Goal: Find specific page/section: Find specific page/section

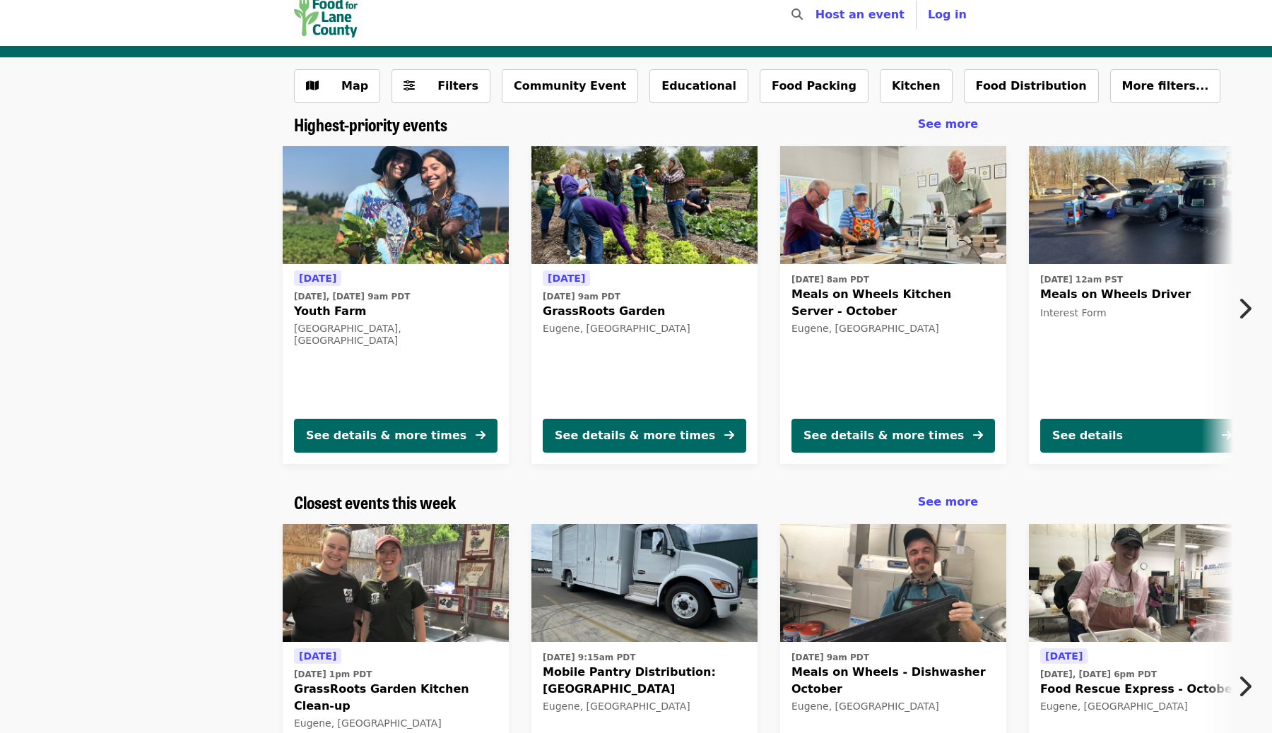
scroll to position [25, 0]
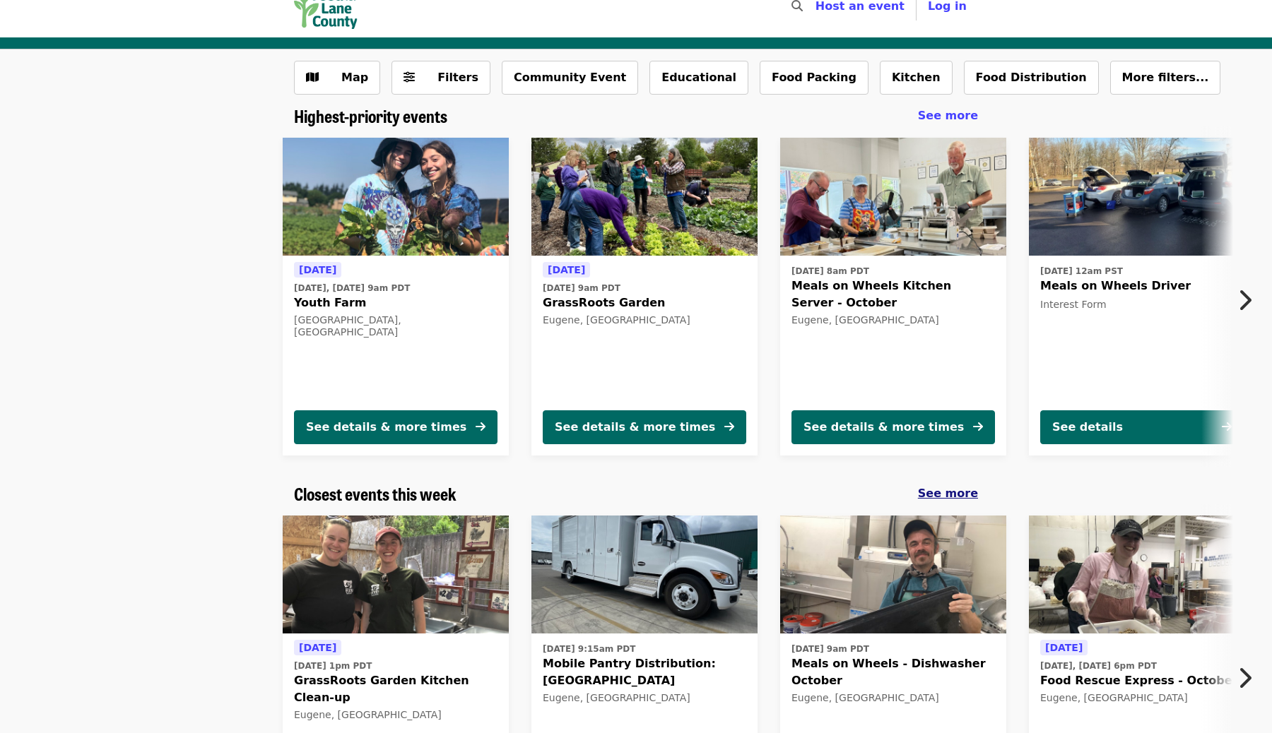
click at [937, 494] on span "See more" at bounding box center [948, 493] width 60 height 13
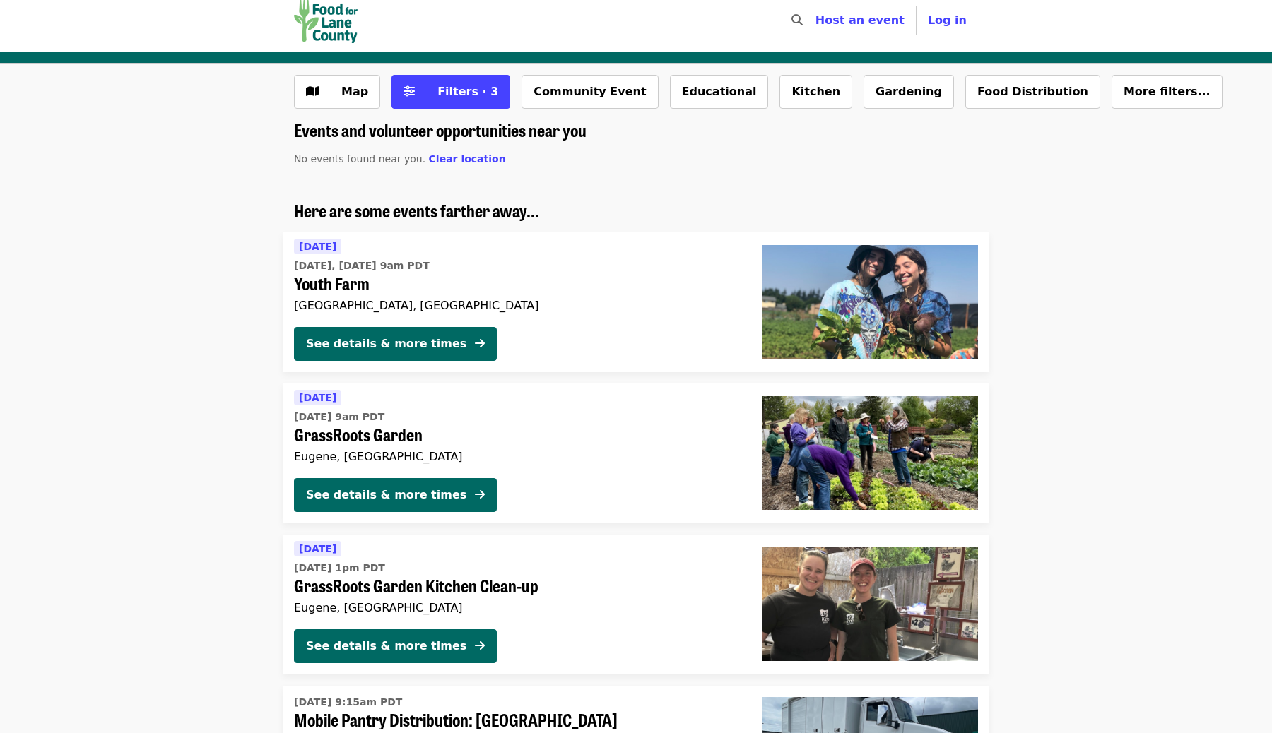
scroll to position [10, 0]
click at [477, 115] on div "Map Filters · 3 Community Event Educational Kitchen Gardening Food Distribution…" at bounding box center [636, 98] width 707 height 45
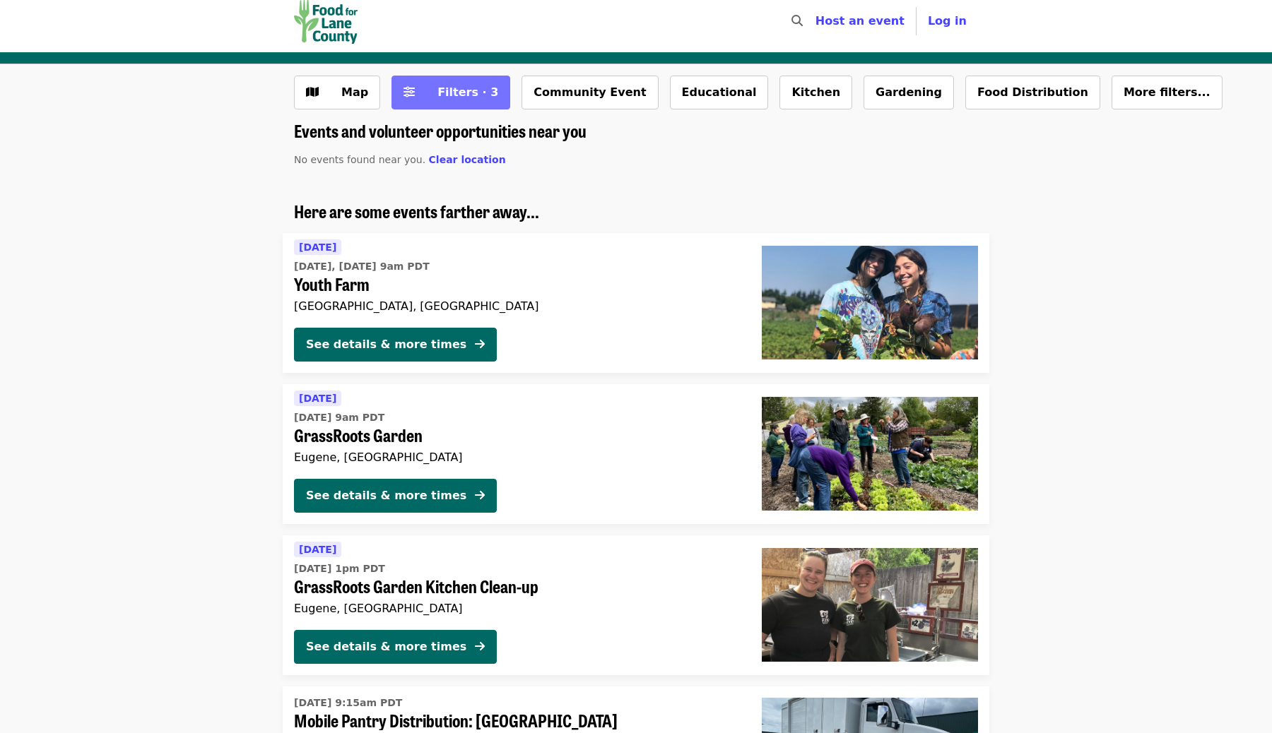
click at [477, 103] on button "Filters · 3" at bounding box center [450, 93] width 119 height 34
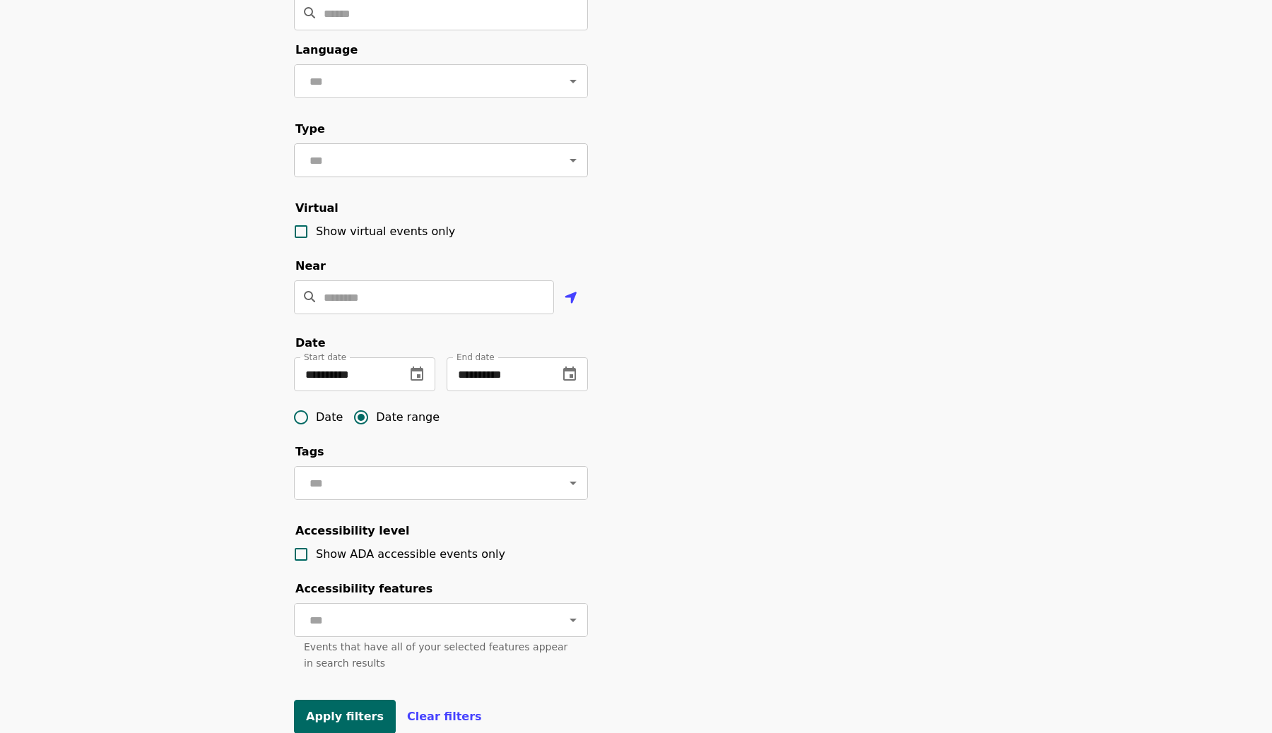
scroll to position [124, 0]
click at [415, 367] on icon "change date" at bounding box center [416, 372] width 13 height 14
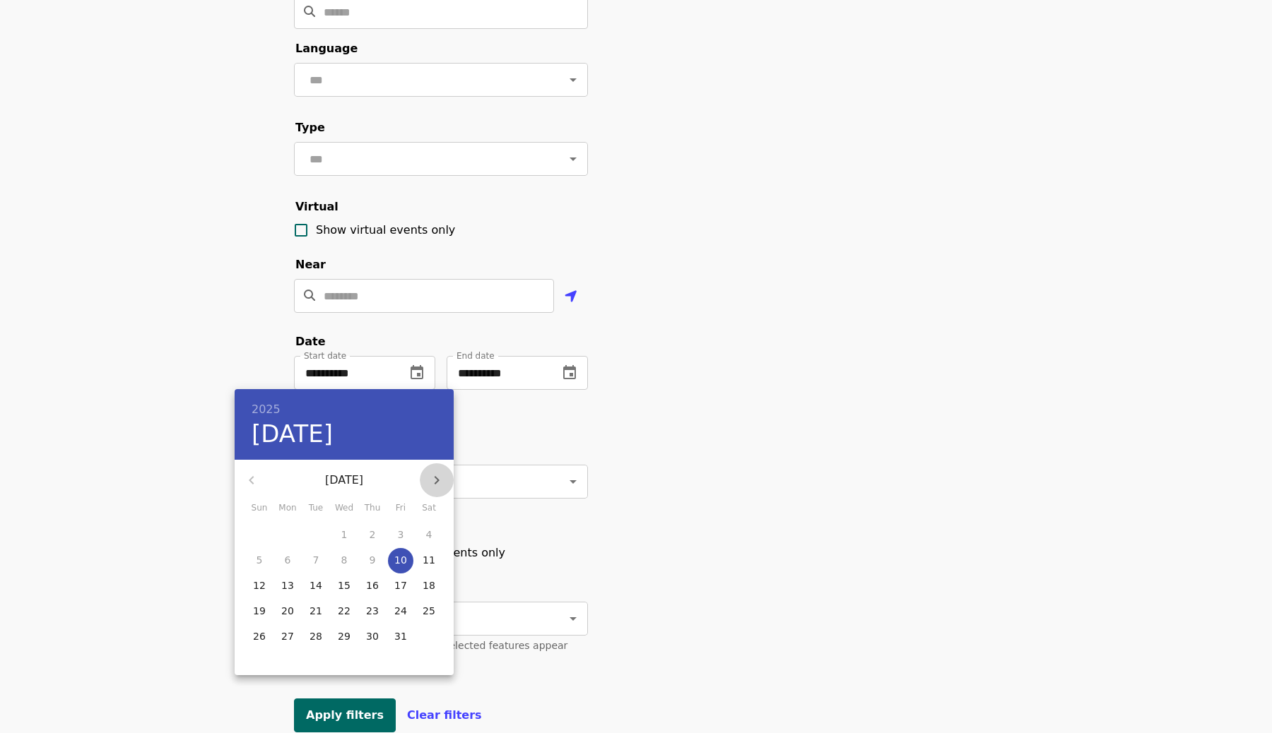
click at [442, 489] on button "button" at bounding box center [437, 480] width 34 height 34
click at [430, 526] on button "1" at bounding box center [428, 535] width 25 height 25
type input "**********"
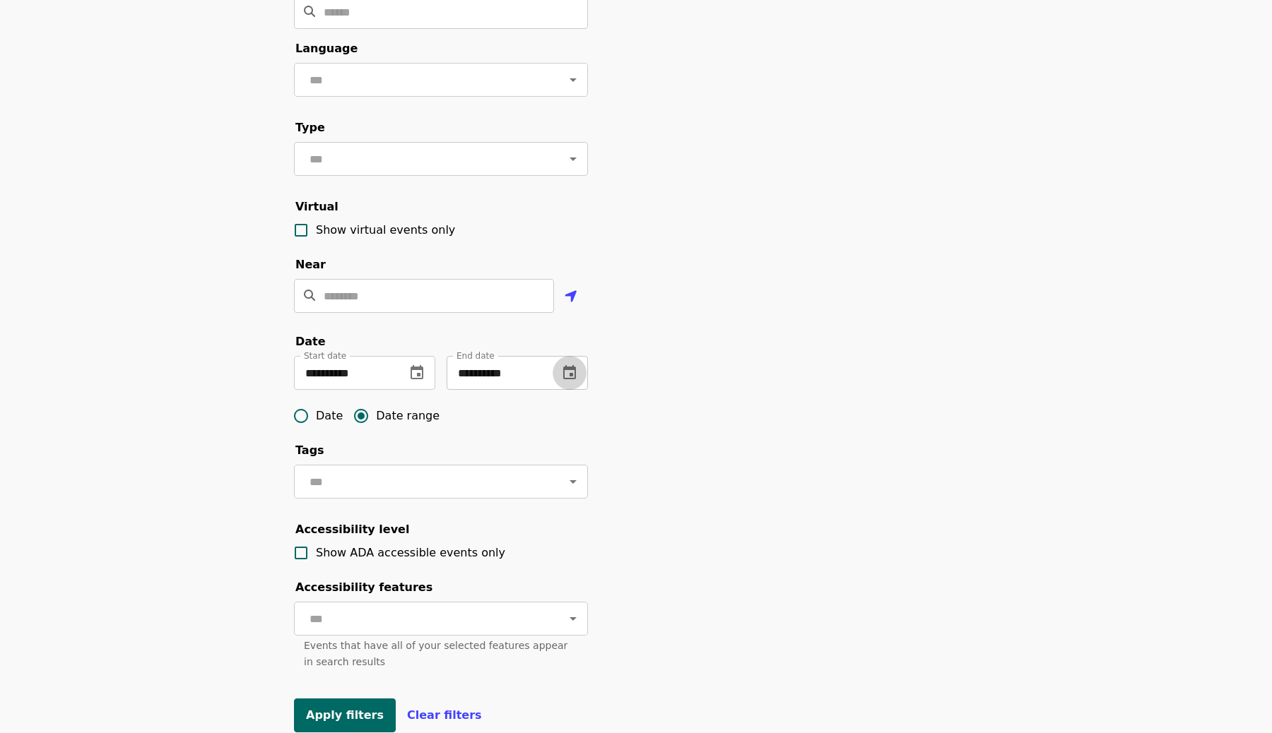
click at [579, 372] on button "change date" at bounding box center [569, 373] width 34 height 34
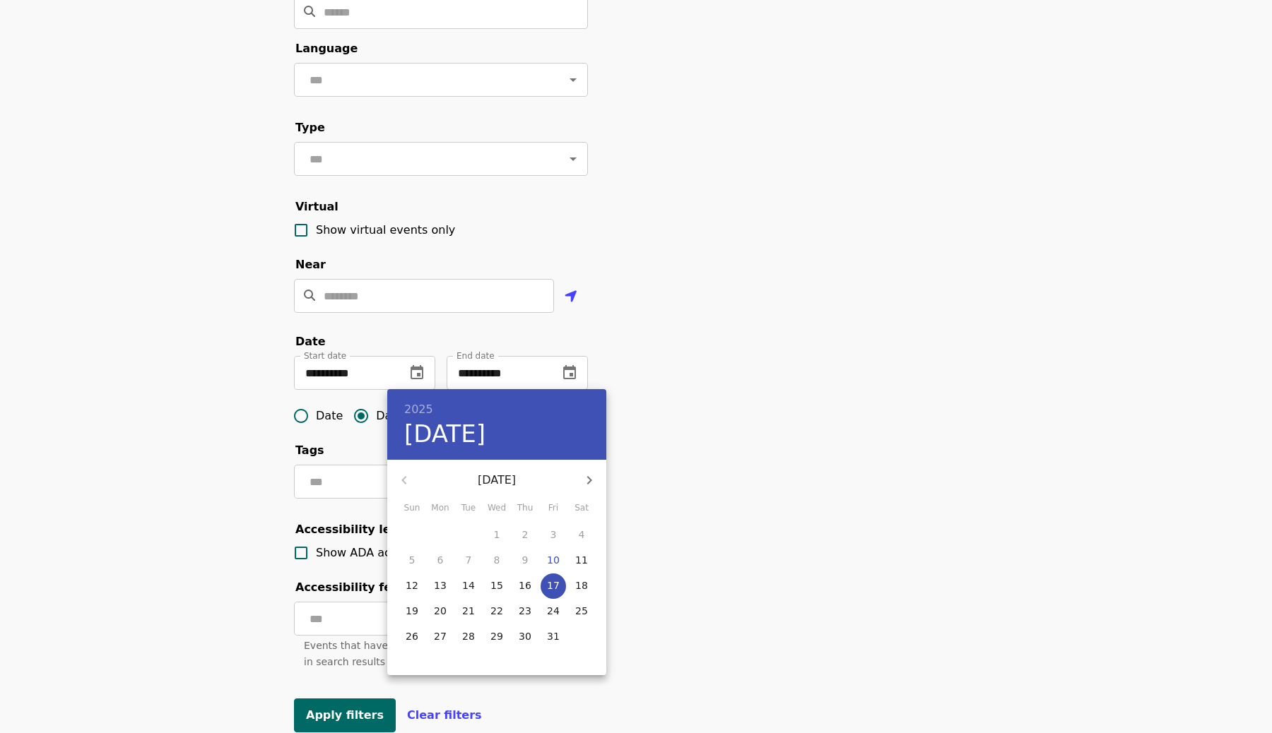
click at [596, 481] on icon "button" at bounding box center [589, 480] width 17 height 17
click at [409, 657] on p "30" at bounding box center [412, 662] width 13 height 14
type input "**********"
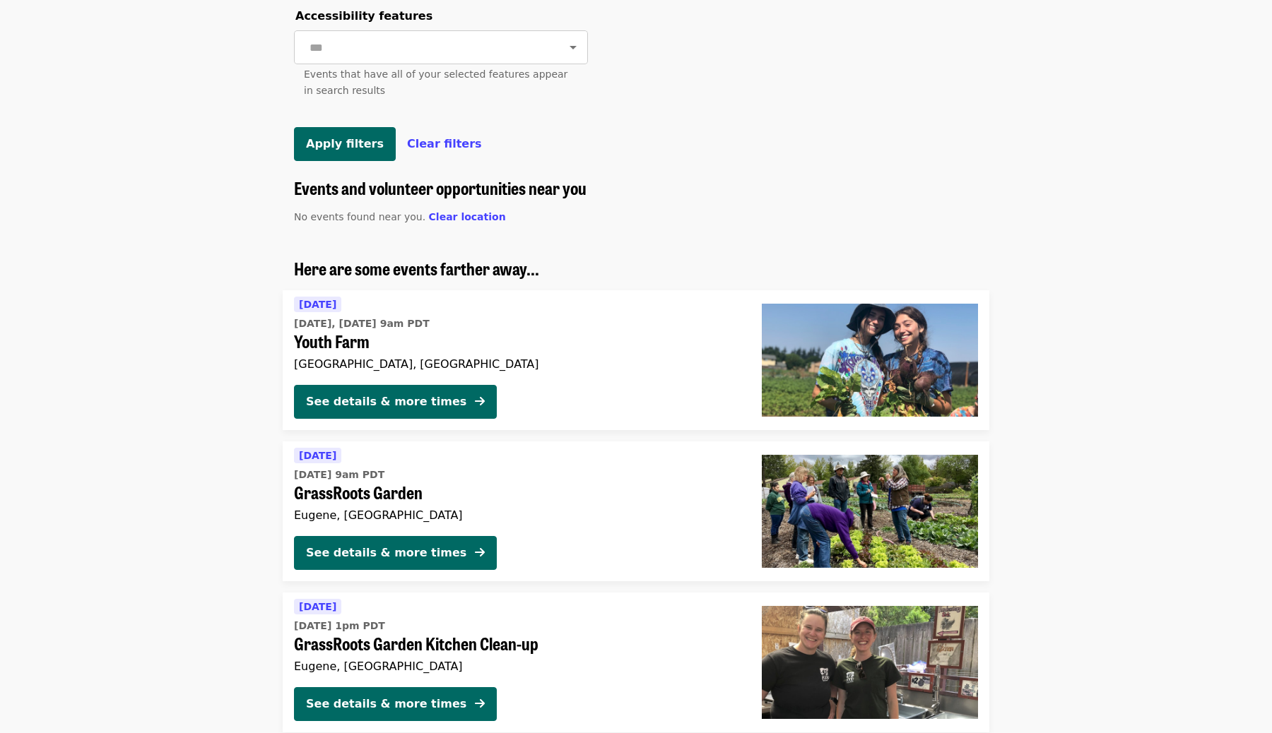
scroll to position [737, 0]
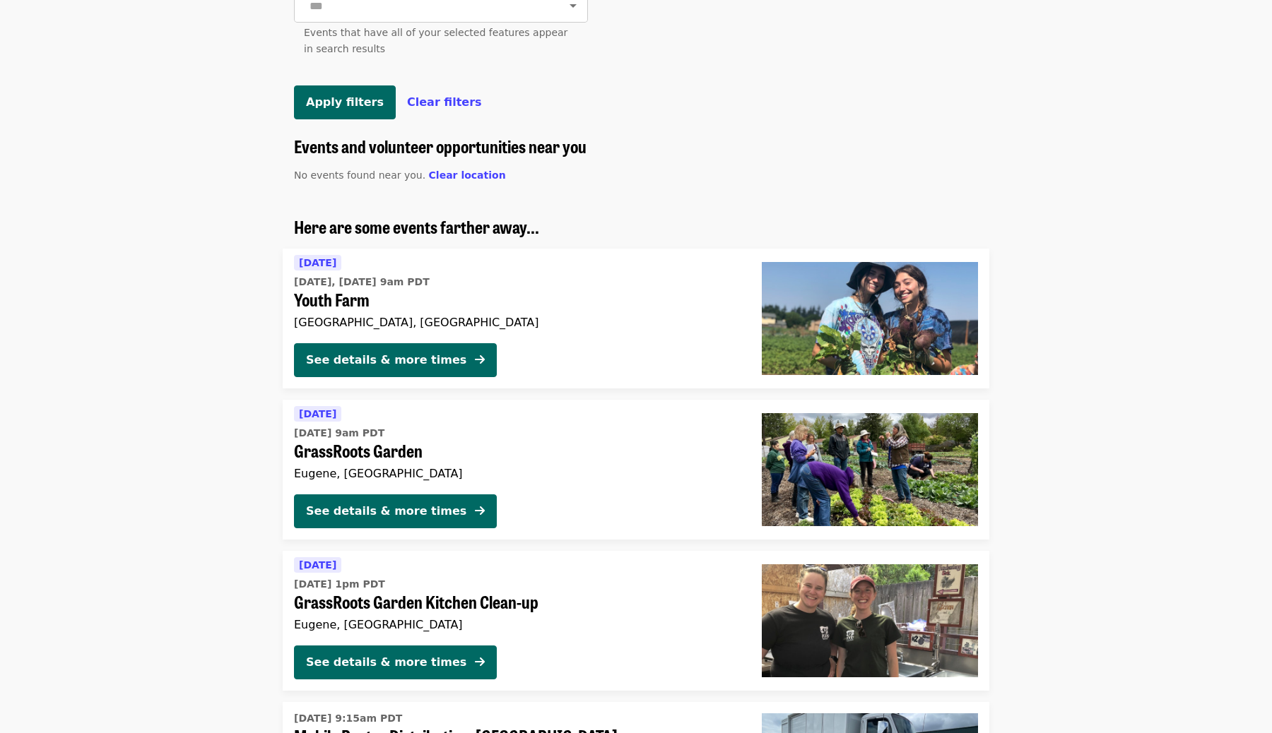
click at [358, 111] on button "Apply filters" at bounding box center [345, 102] width 102 height 34
